Goal: Consume media (video, audio): Consume media (video, audio)

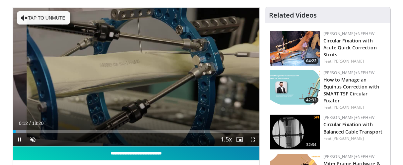
scroll to position [64, 0]
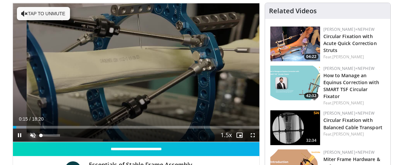
click at [32, 136] on span "Video Player" at bounding box center [32, 135] width 13 height 13
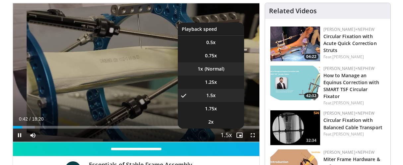
click at [211, 70] on li "1x" at bounding box center [211, 68] width 66 height 13
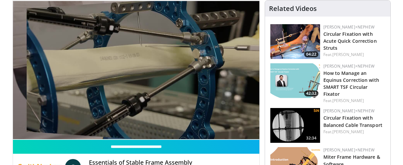
scroll to position [69, 0]
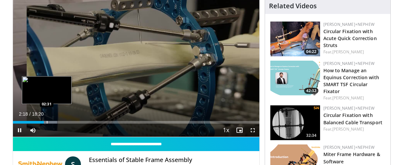
click at [47, 122] on div "Progress Bar" at bounding box center [47, 122] width 1 height 3
click at [53, 122] on div "Progress Bar" at bounding box center [53, 122] width 1 height 3
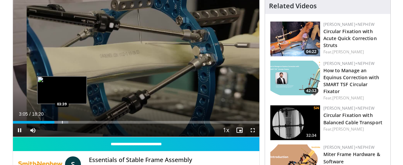
click at [62, 122] on div "Progress Bar" at bounding box center [62, 122] width 1 height 3
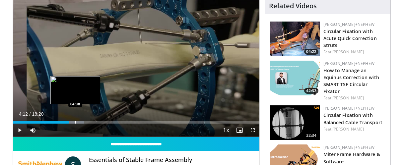
click at [75, 123] on div "Progress Bar" at bounding box center [72, 122] width 21 height 3
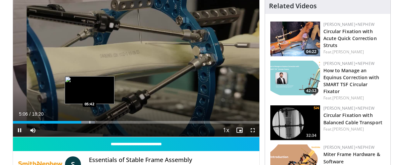
click at [89, 121] on div "Progress Bar" at bounding box center [89, 122] width 1 height 3
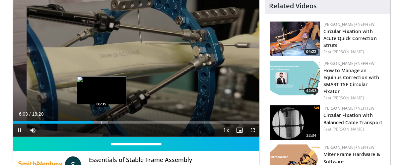
click at [101, 120] on div "Loaded : 38.74% 06:04 06:35" at bounding box center [136, 120] width 246 height 6
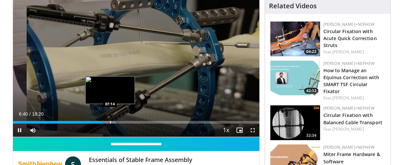
click at [110, 121] on div "Progress Bar" at bounding box center [110, 122] width 1 height 3
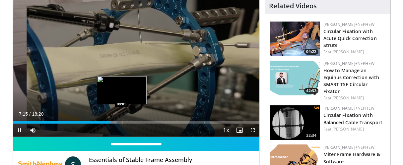
click at [122, 122] on div "Progress Bar" at bounding box center [122, 122] width 1 height 3
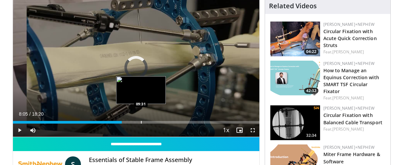
click at [141, 122] on div "Progress Bar" at bounding box center [141, 122] width 1 height 3
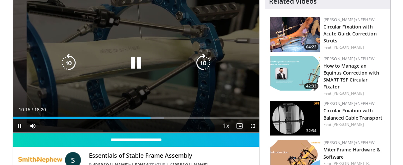
scroll to position [0, 0]
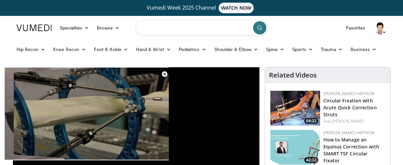
click at [187, 29] on input "Search topics, interventions" at bounding box center [201, 28] width 133 height 16
type input "**********"
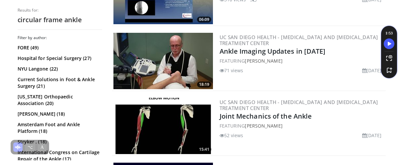
scroll to position [1228, 0]
